Goal: Task Accomplishment & Management: Complete application form

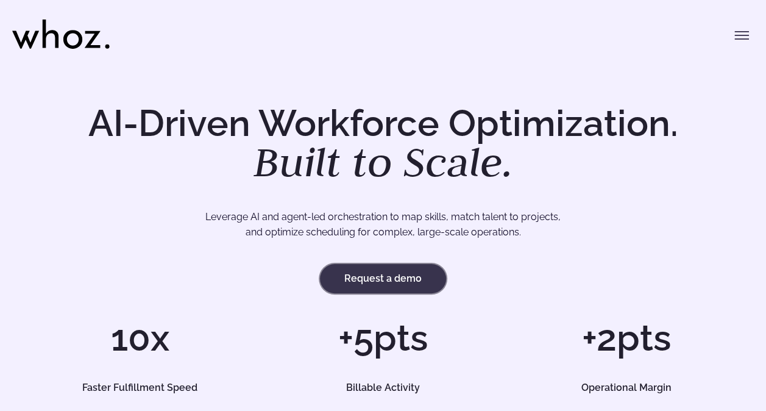
click at [386, 272] on link "Request a demo" at bounding box center [383, 278] width 126 height 29
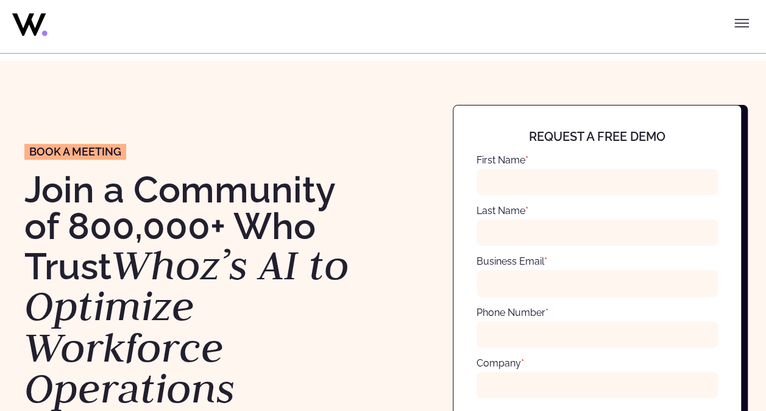
scroll to position [61, 0]
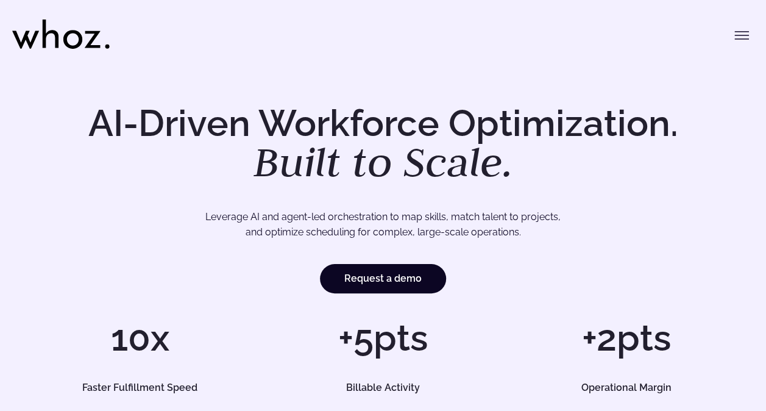
click at [748, 37] on button "Toggle menu" at bounding box center [742, 35] width 24 height 24
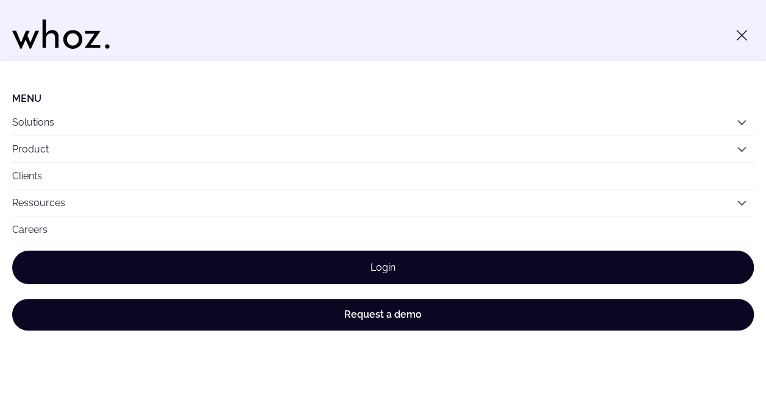
click at [355, 267] on link "Login" at bounding box center [383, 267] width 742 height 34
